Goal: Task Accomplishment & Management: Use online tool/utility

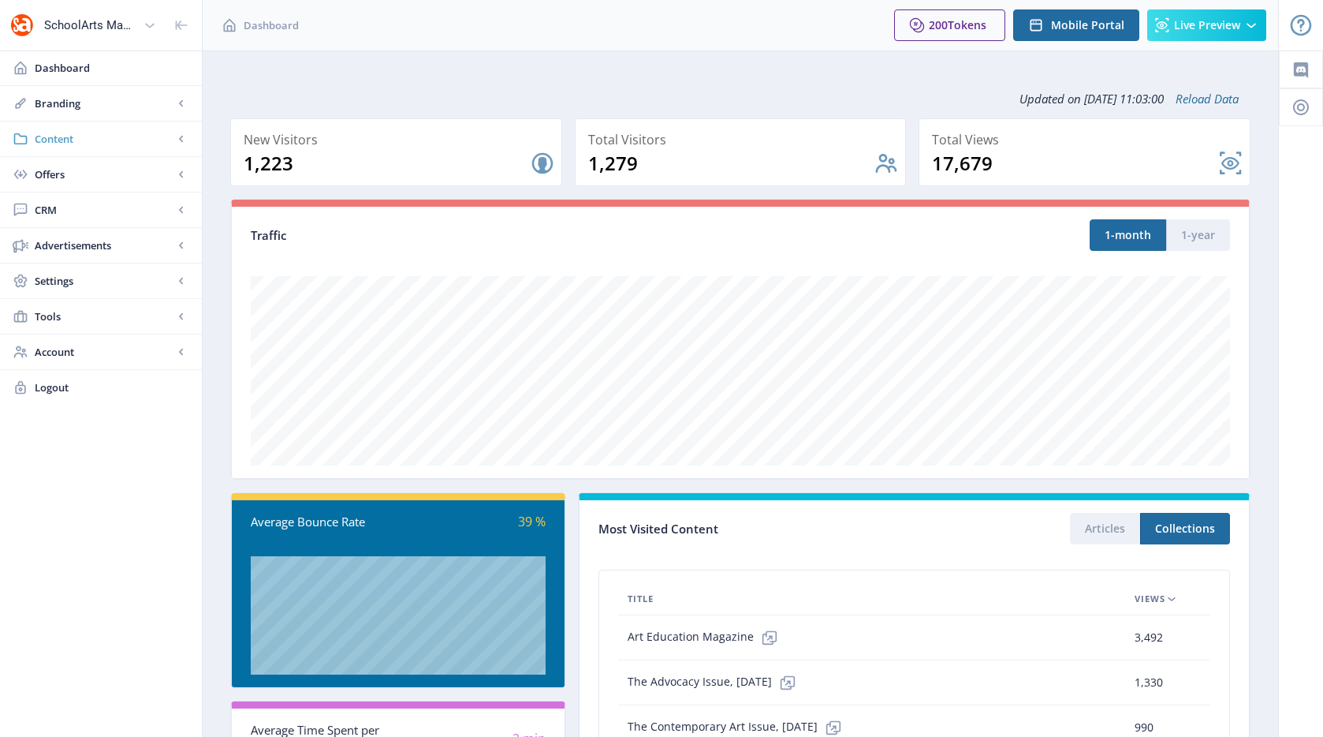
click at [89, 129] on link "Content" at bounding box center [101, 138] width 202 height 35
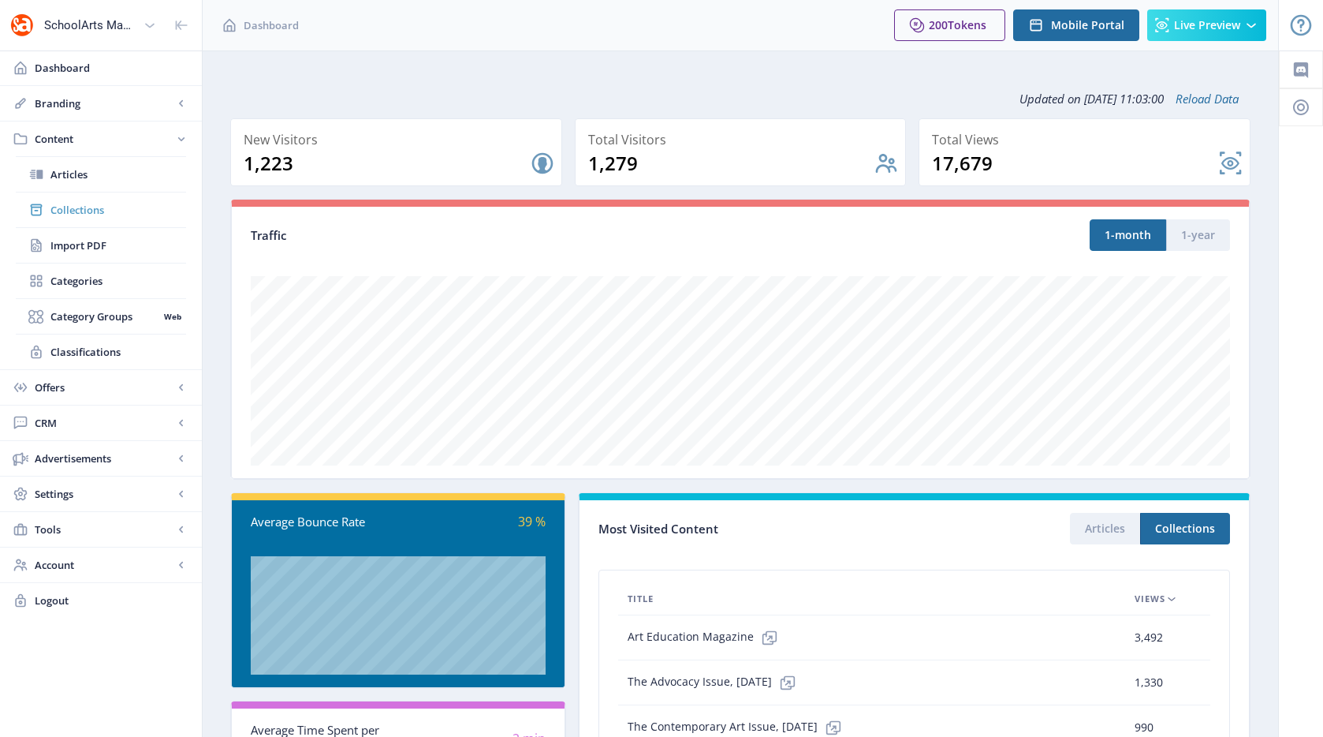
click at [110, 207] on span "Collections" at bounding box center [118, 210] width 136 height 16
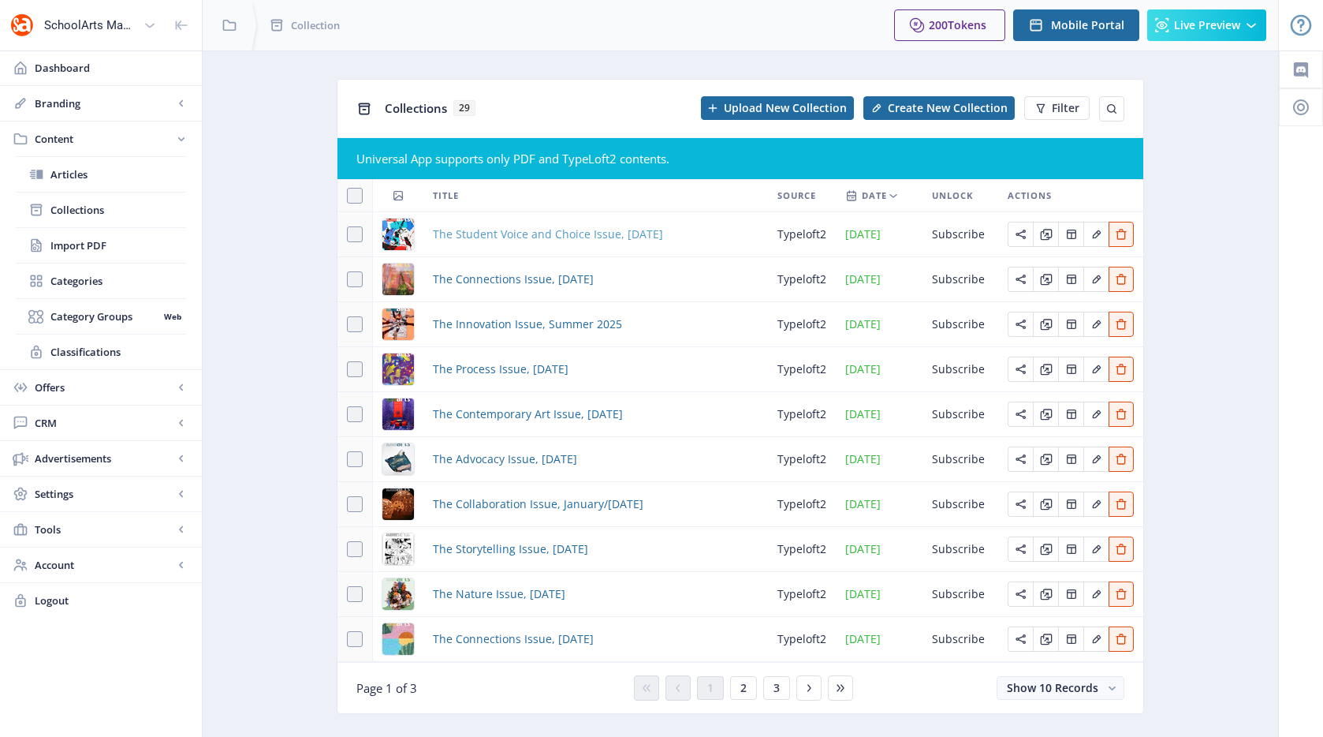
click at [542, 237] on span "The Student Voice and Choice Issue, [DATE]" at bounding box center [548, 234] width 230 height 19
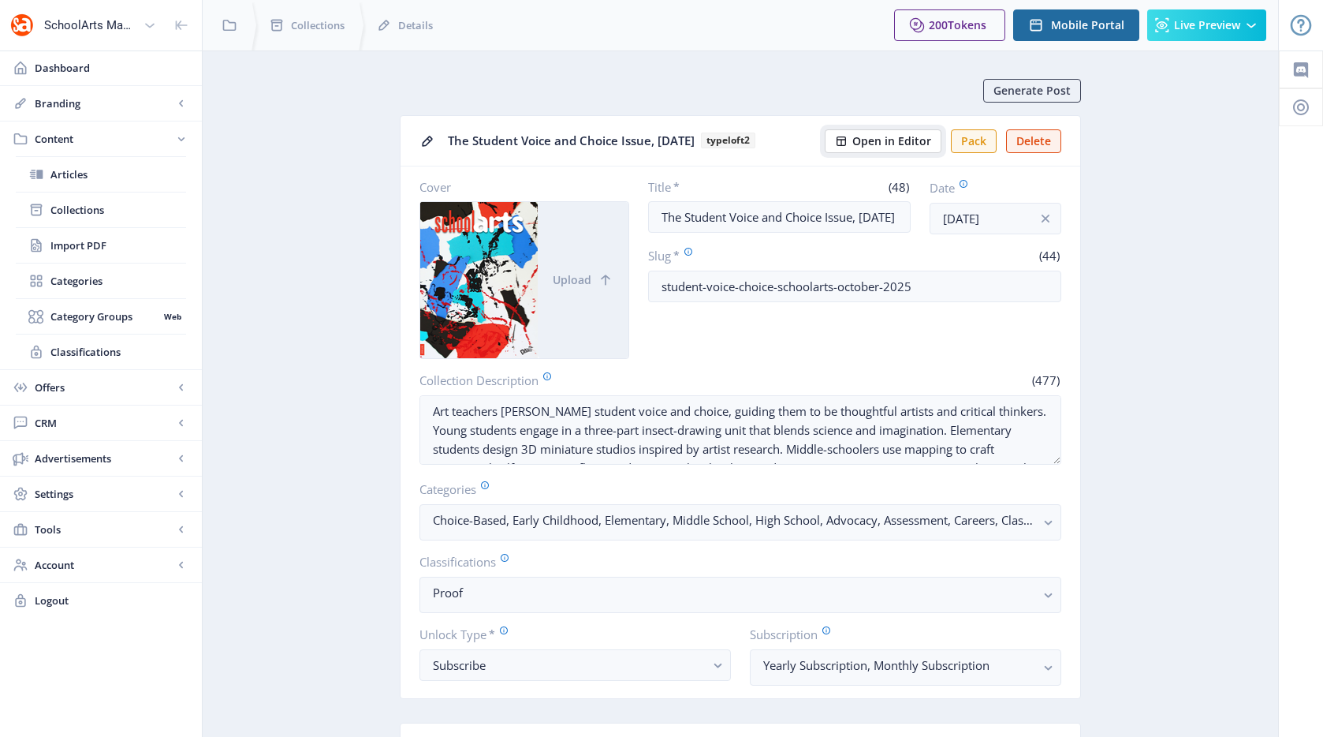
click at [889, 148] on button "Open in Editor" at bounding box center [883, 141] width 117 height 24
